Goal: Find specific page/section: Find specific page/section

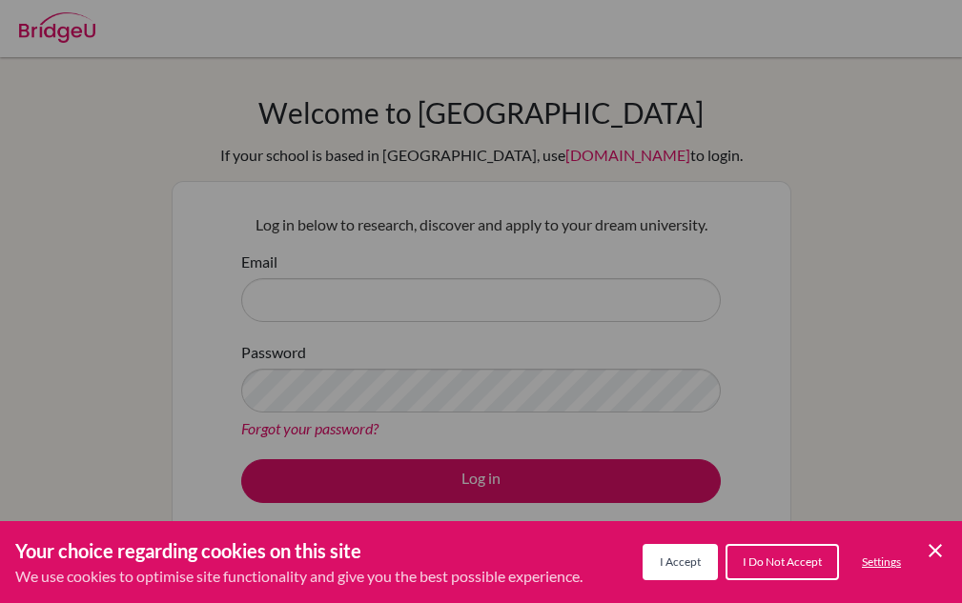
click at [767, 559] on span "I Do Not Accept" at bounding box center [781, 562] width 79 height 14
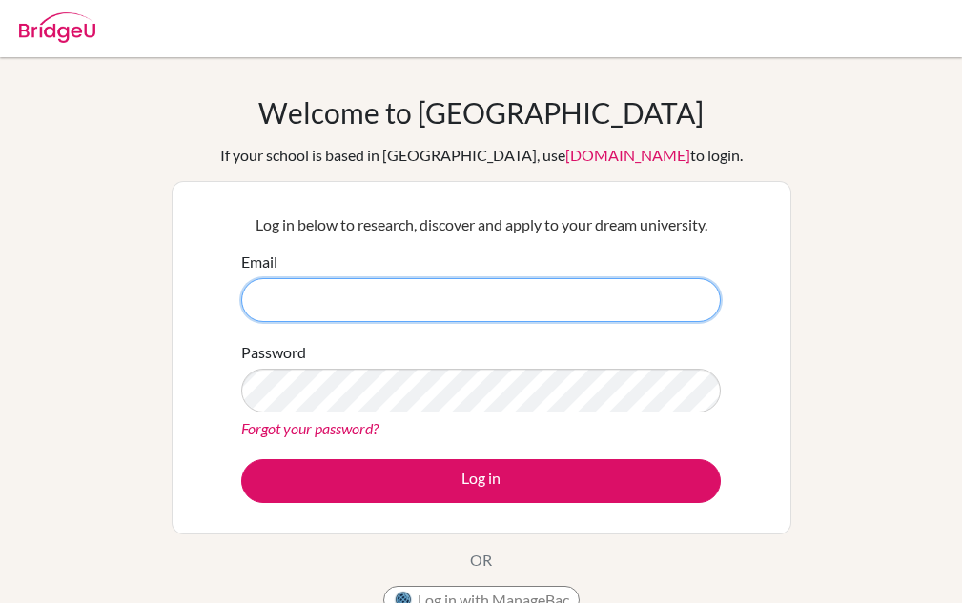
click at [320, 295] on input "Email" at bounding box center [480, 300] width 479 height 44
type input "[PERSON_NAME][EMAIL_ADDRESS][DOMAIN_NAME]"
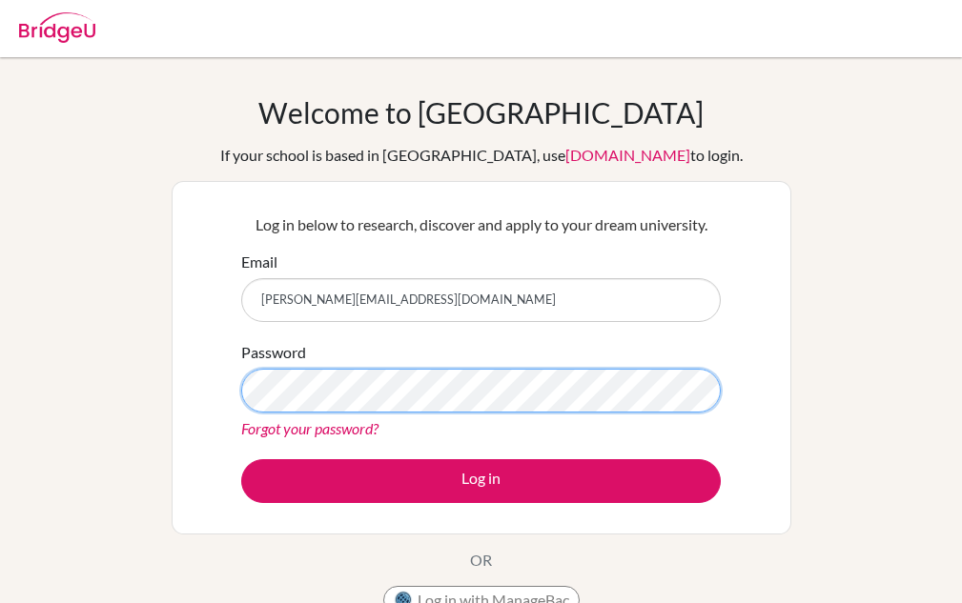
click at [241, 459] on button "Log in" at bounding box center [480, 481] width 479 height 44
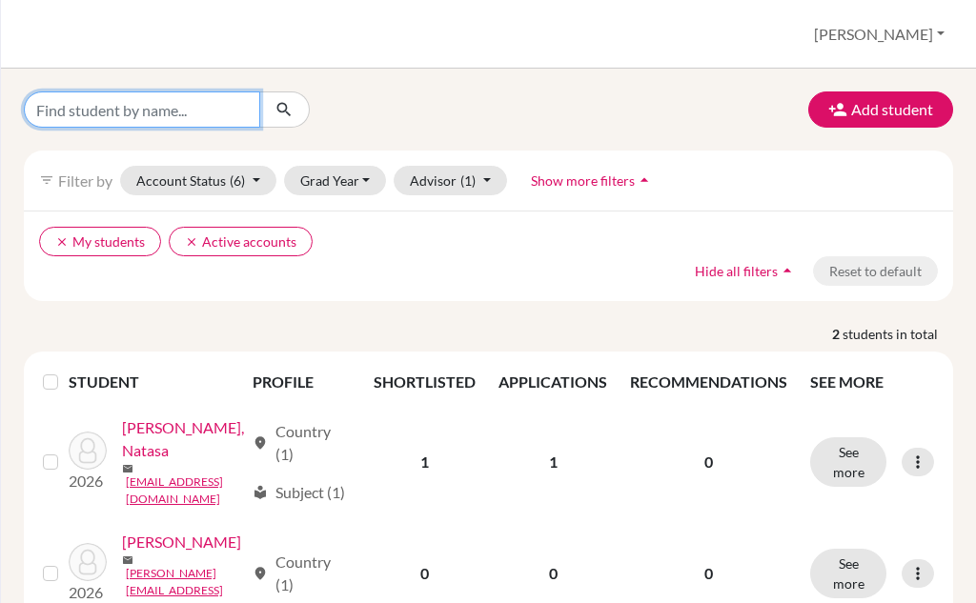
click at [208, 94] on input "Find student by name..." at bounding box center [142, 109] width 236 height 36
type input "[PERSON_NAME]"
click button "submit" at bounding box center [284, 109] width 51 height 36
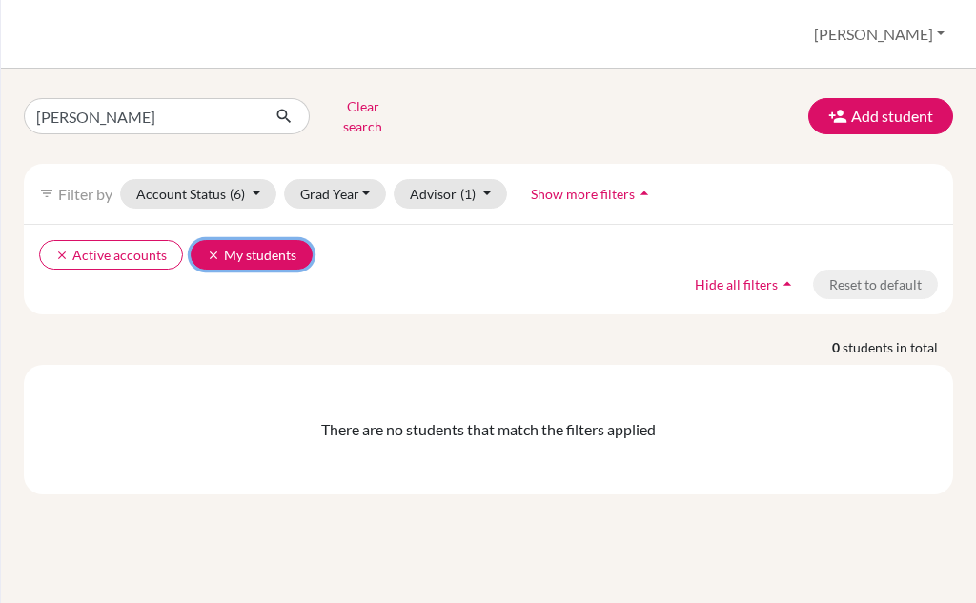
click at [197, 244] on button "clear My students" at bounding box center [252, 255] width 122 height 30
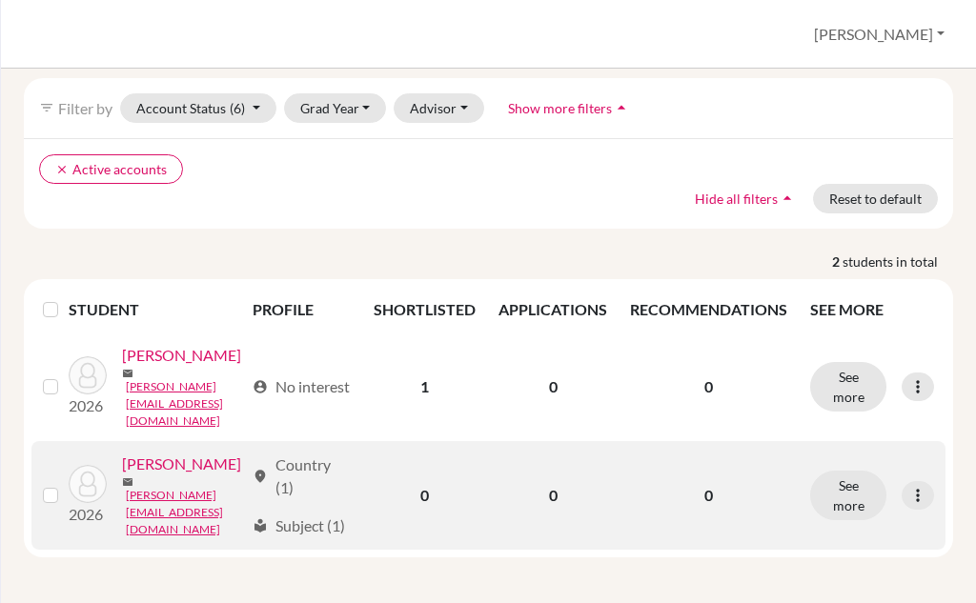
scroll to position [109, 0]
click at [127, 476] on link "[PERSON_NAME]" at bounding box center [181, 464] width 119 height 23
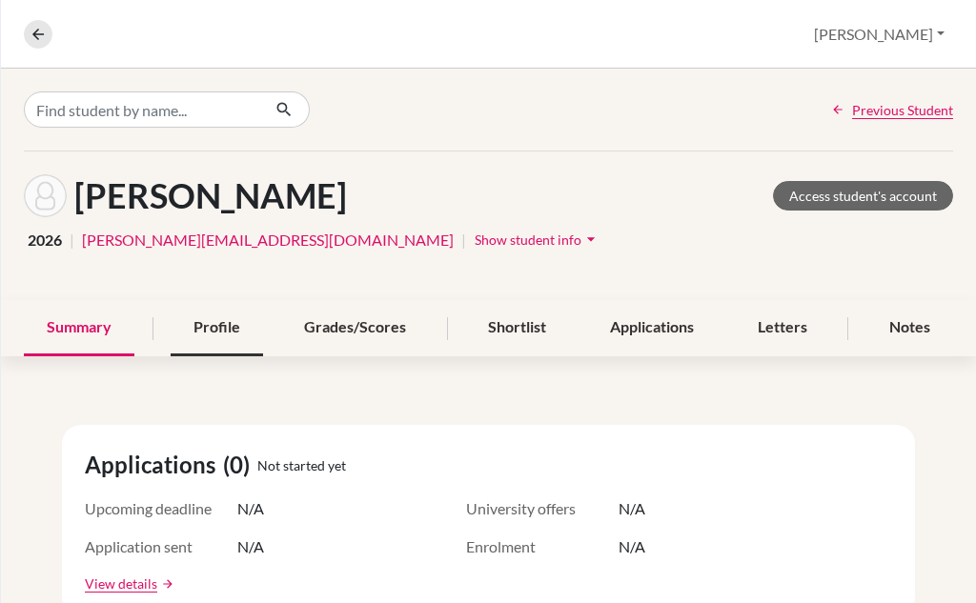
scroll to position [95, 0]
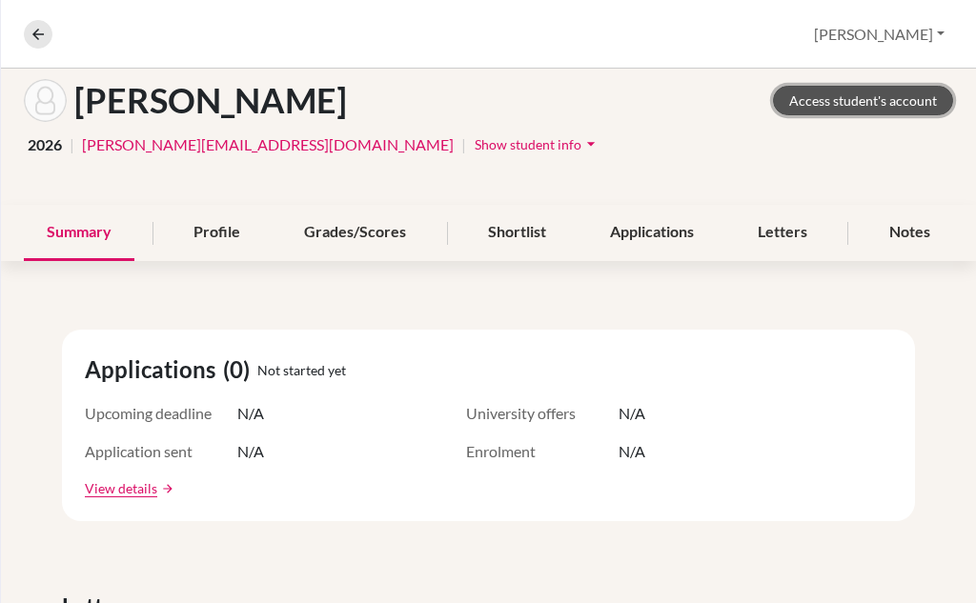
click at [881, 94] on link "Access student's account" at bounding box center [863, 101] width 180 height 30
